Goal: Transaction & Acquisition: Purchase product/service

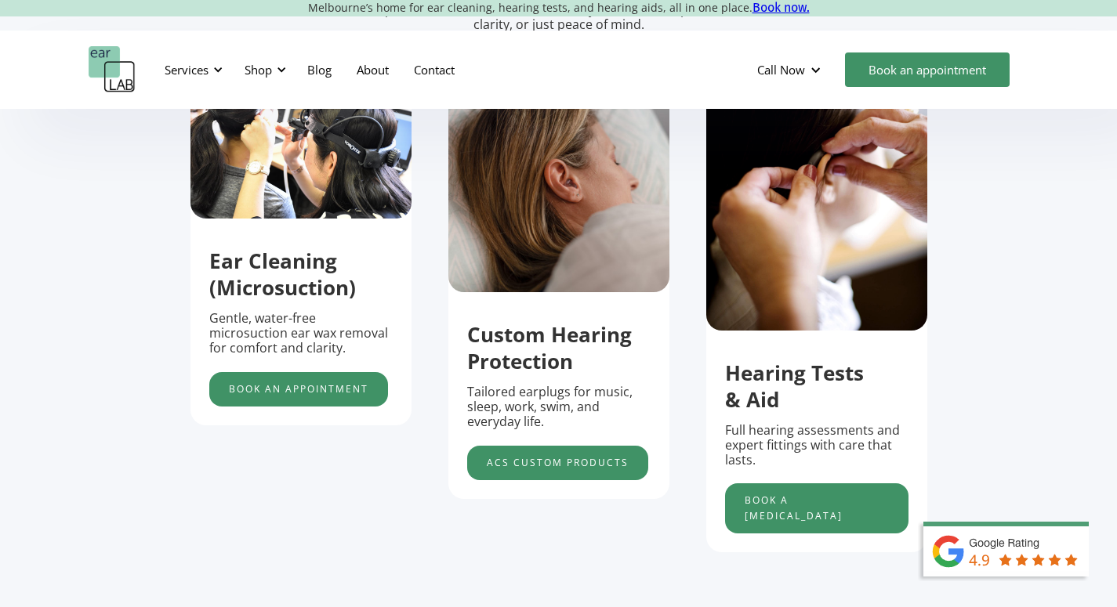
scroll to position [561, 0]
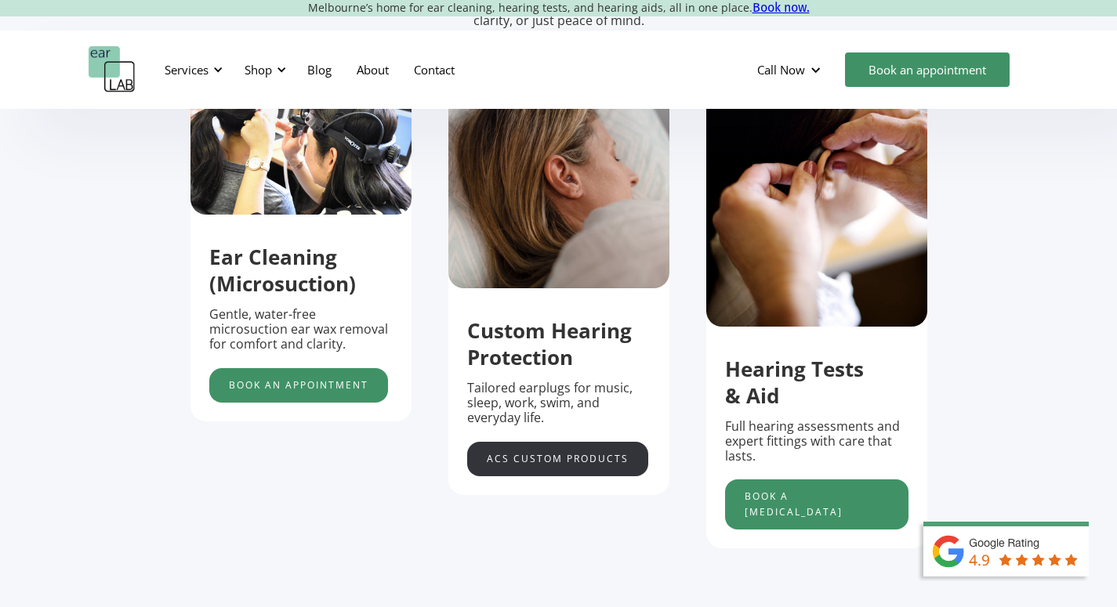
click at [596, 465] on link "acs custom products" at bounding box center [557, 459] width 181 height 34
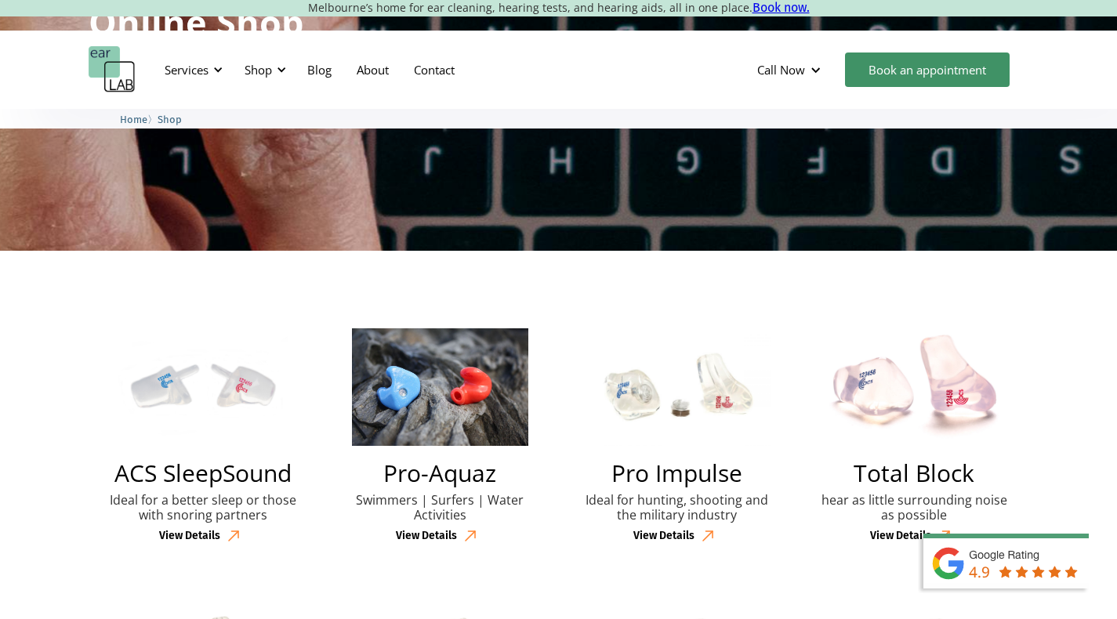
click at [203, 530] on div "View Details" at bounding box center [189, 536] width 61 height 13
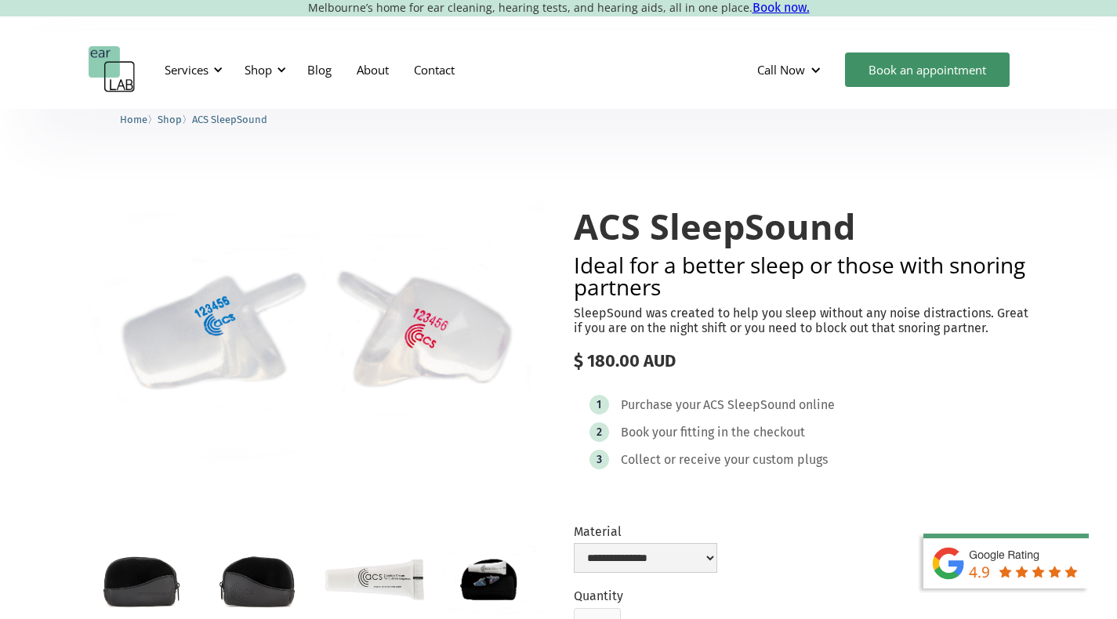
click at [784, 317] on p "SleepSound was created to help you sleep without any noise distractions. Great …" at bounding box center [801, 321] width 455 height 30
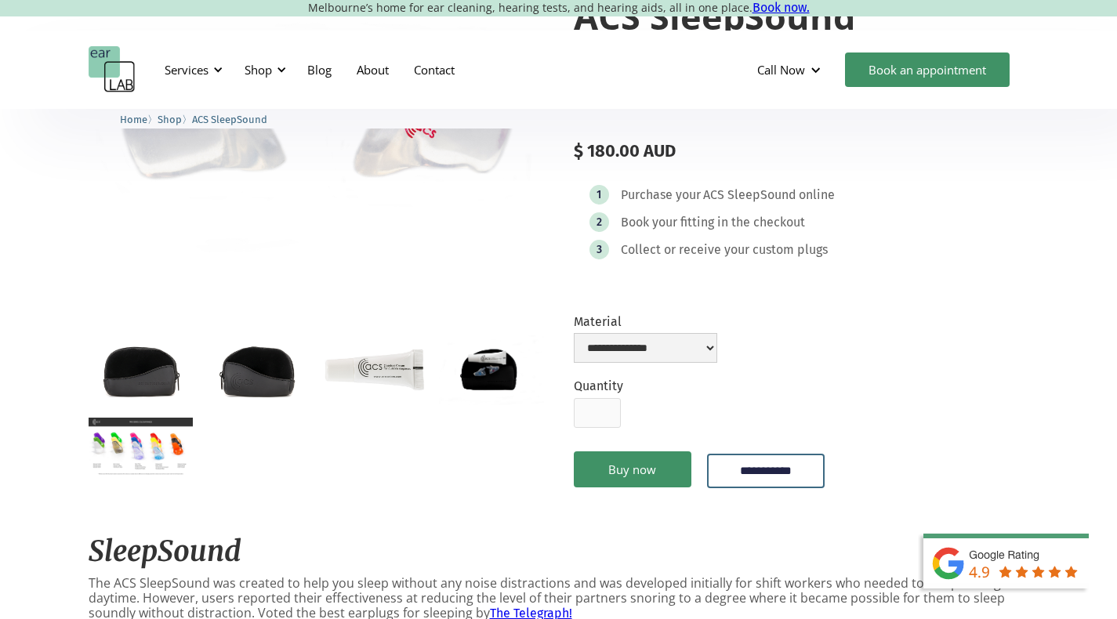
scroll to position [212, 0]
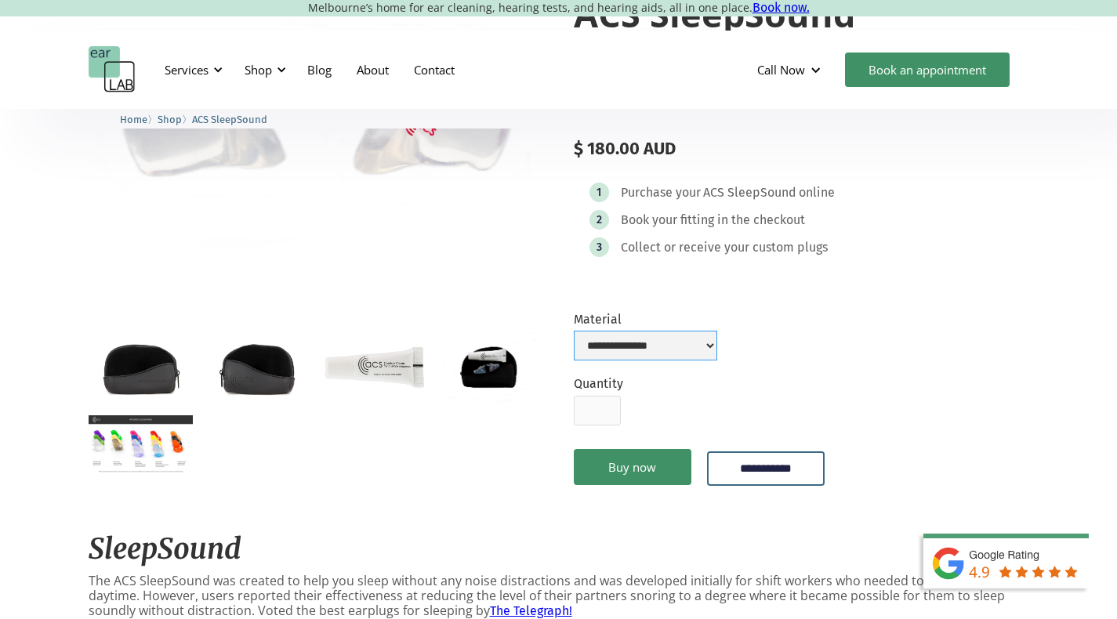
click at [717, 352] on select "**********" at bounding box center [645, 346] width 143 height 30
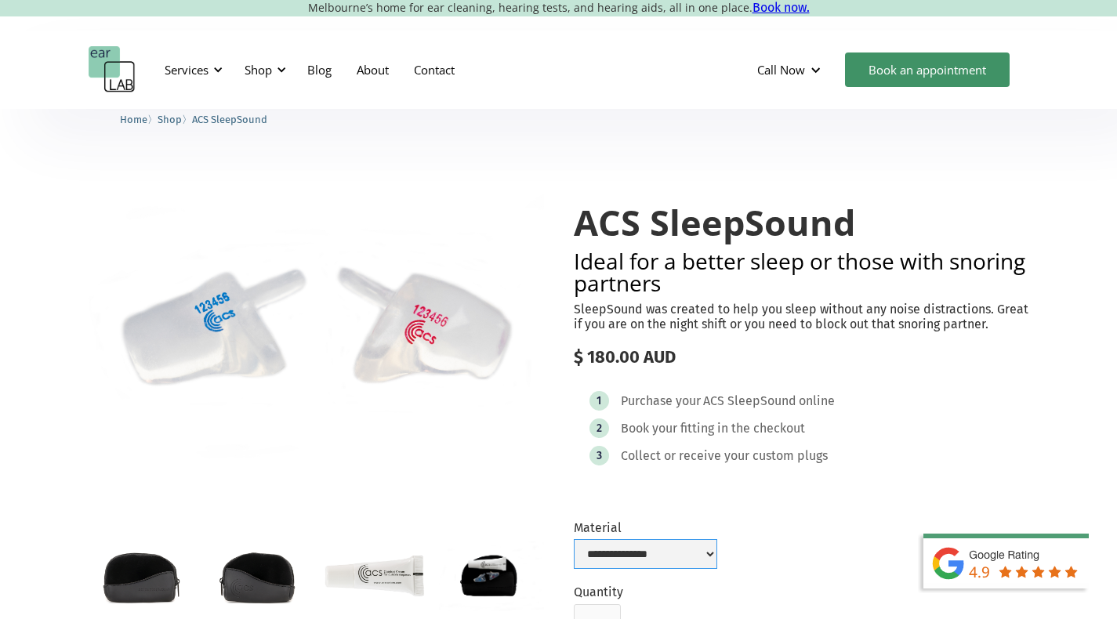
scroll to position [0, 0]
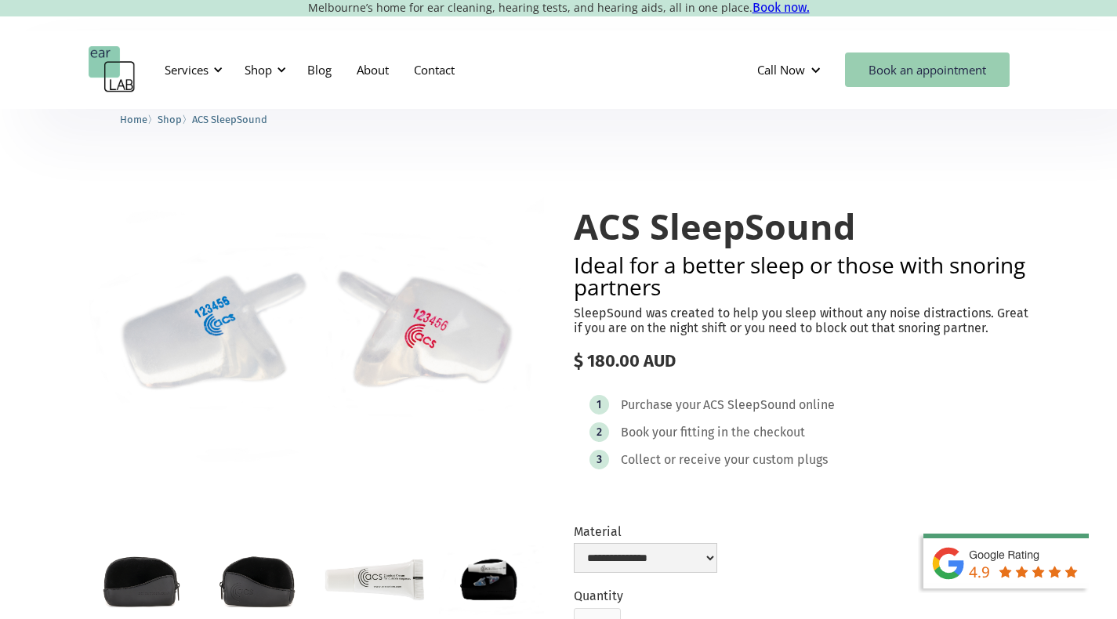
click at [941, 56] on link "Book an appointment" at bounding box center [927, 69] width 165 height 34
